Goal: Navigation & Orientation: Go to known website

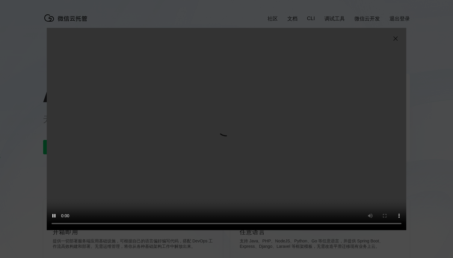
scroll to position [0, 1066]
click at [395, 39] on img at bounding box center [395, 38] width 7 height 7
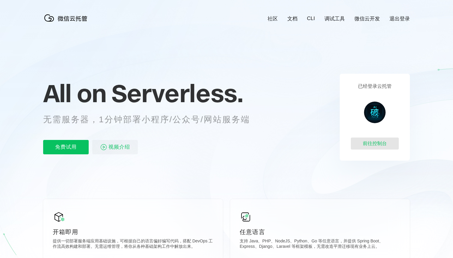
click at [372, 140] on div "前往控制台" at bounding box center [375, 144] width 48 height 12
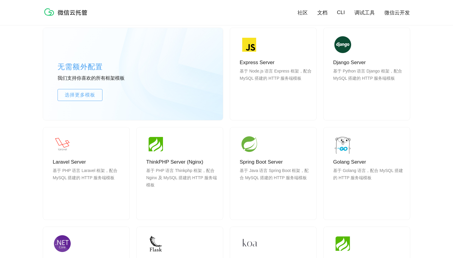
scroll to position [500, 0]
